Goal: Information Seeking & Learning: Learn about a topic

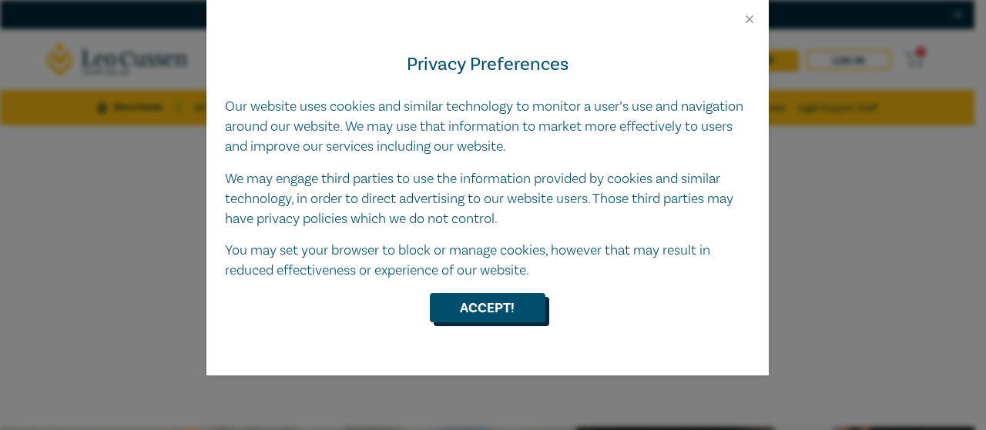
click at [475, 311] on button "Accept!" at bounding box center [487, 307] width 115 height 29
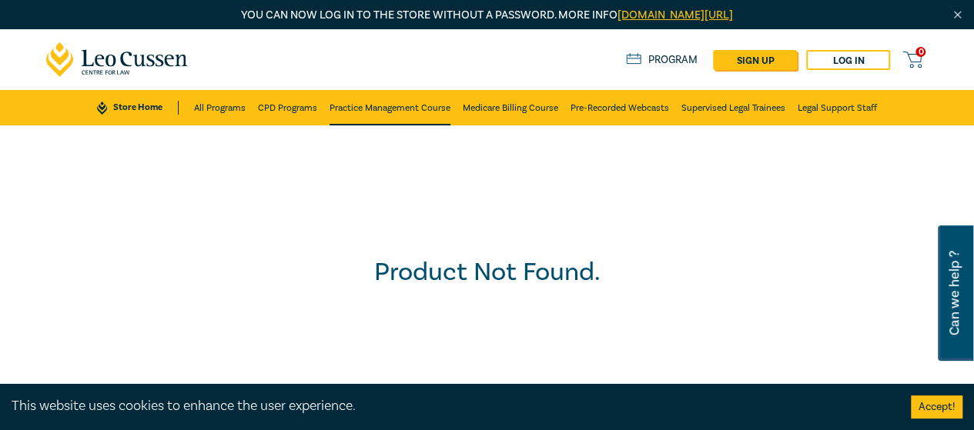
click at [391, 116] on link "Practice Management Course" at bounding box center [390, 107] width 121 height 35
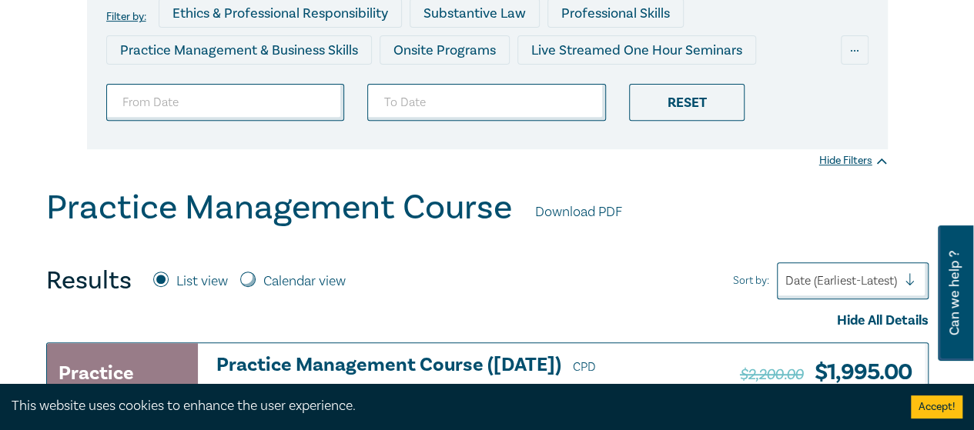
scroll to position [98, 0]
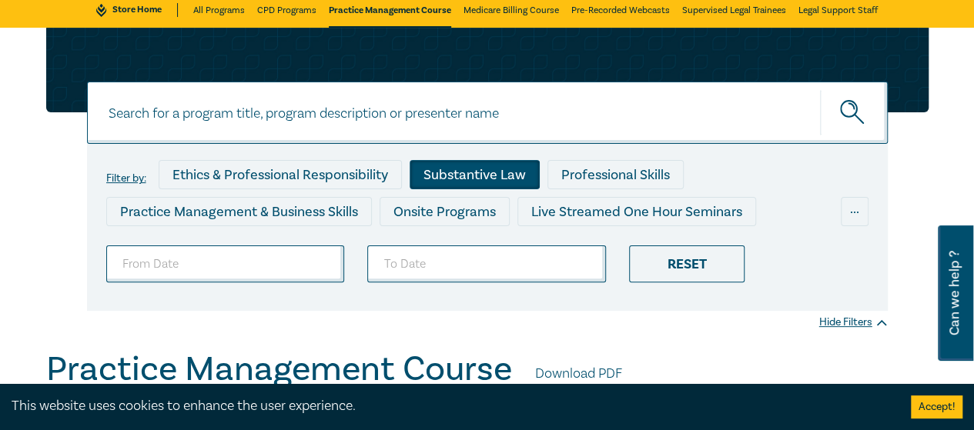
click at [437, 182] on div "Substantive Law" at bounding box center [475, 174] width 130 height 29
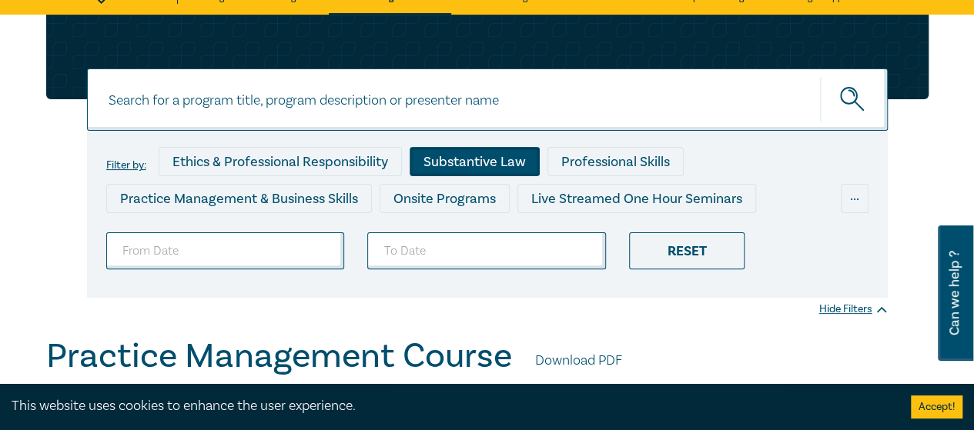
scroll to position [109, 0]
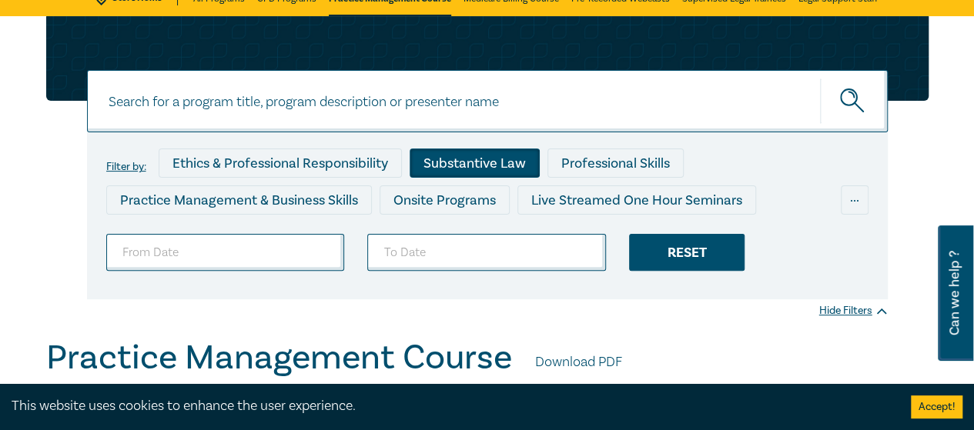
click at [681, 266] on div "Reset" at bounding box center [686, 252] width 115 height 37
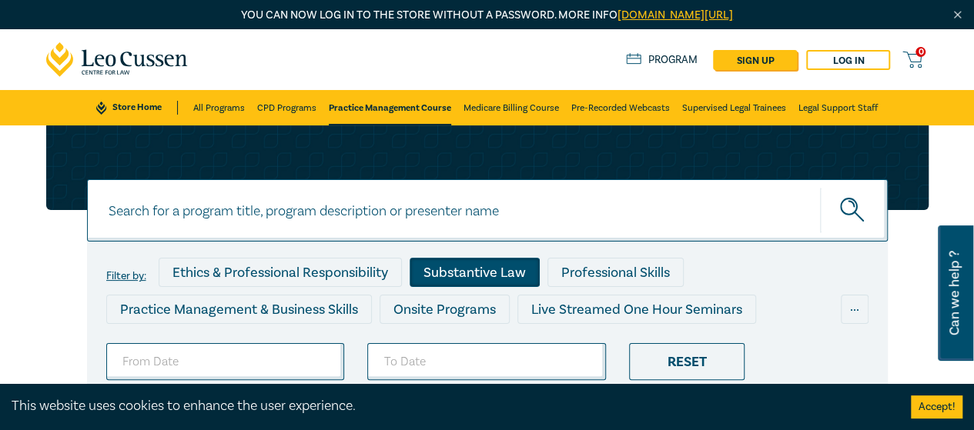
click at [514, 266] on div "Substantive Law" at bounding box center [475, 272] width 130 height 29
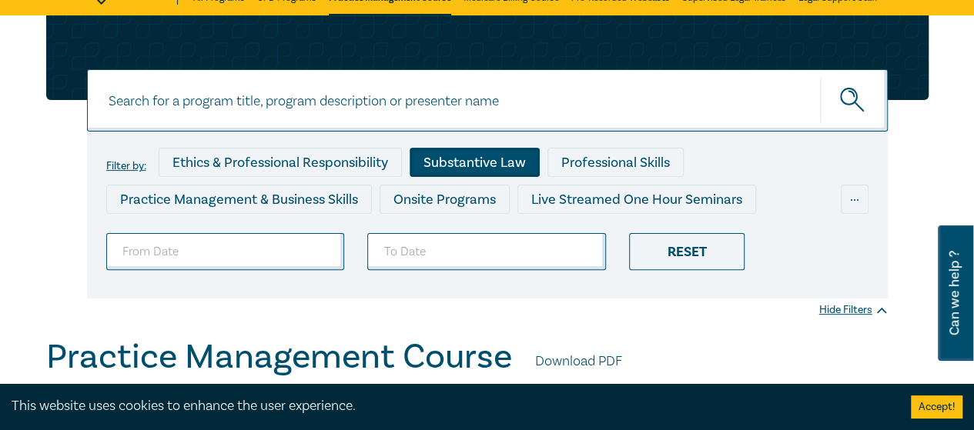
scroll to position [108, 0]
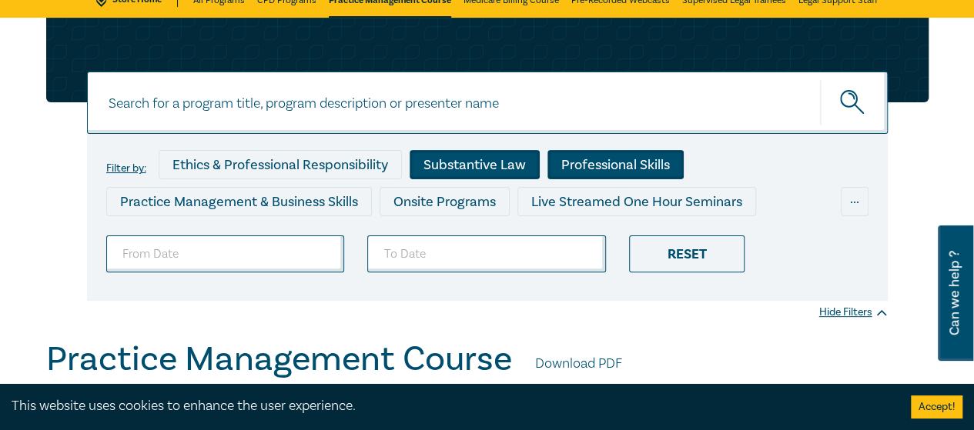
click at [584, 159] on div "Professional Skills" at bounding box center [615, 164] width 136 height 29
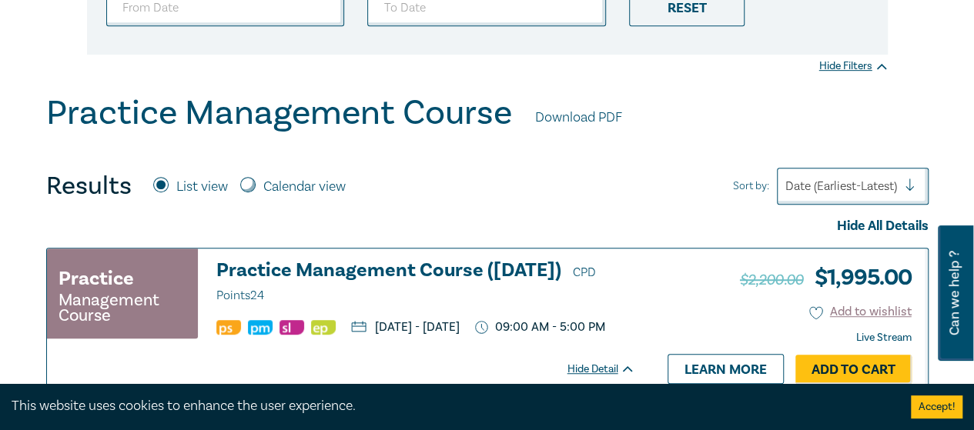
scroll to position [546, 0]
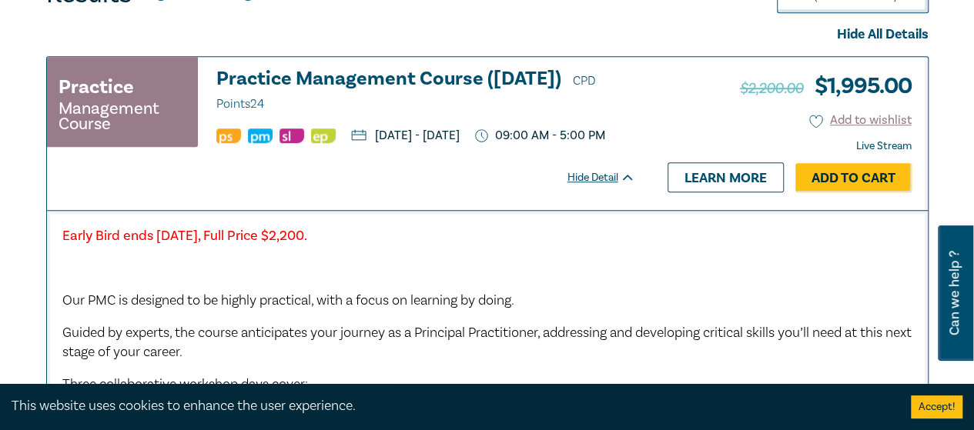
click at [422, 83] on h3 "Practice Management Course ([DATE]) CPD Points 24" at bounding box center [425, 92] width 419 height 46
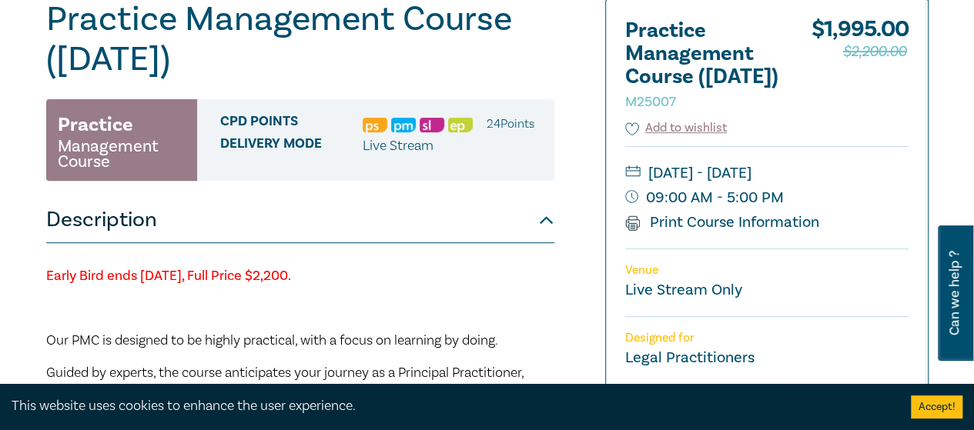
scroll to position [200, 0]
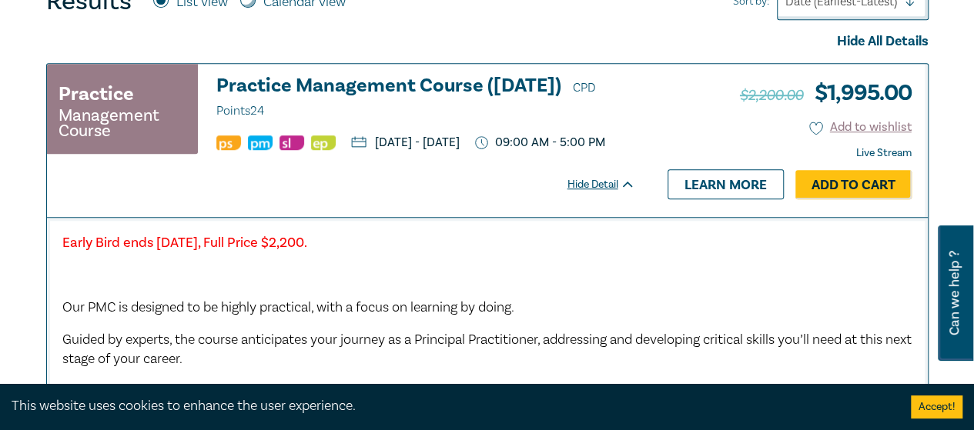
scroll to position [546, 0]
